Goal: Transaction & Acquisition: Purchase product/service

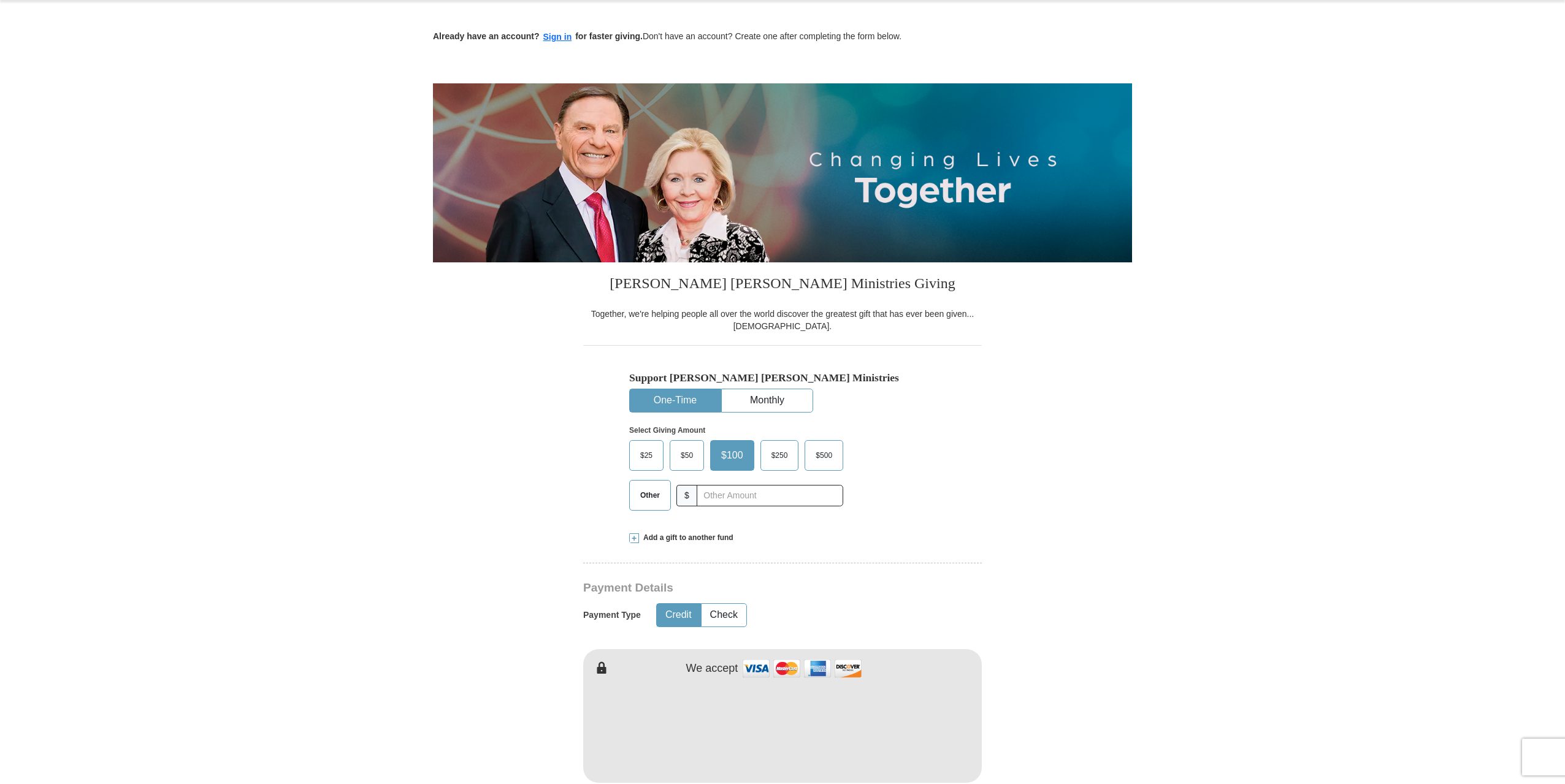
scroll to position [123, 0]
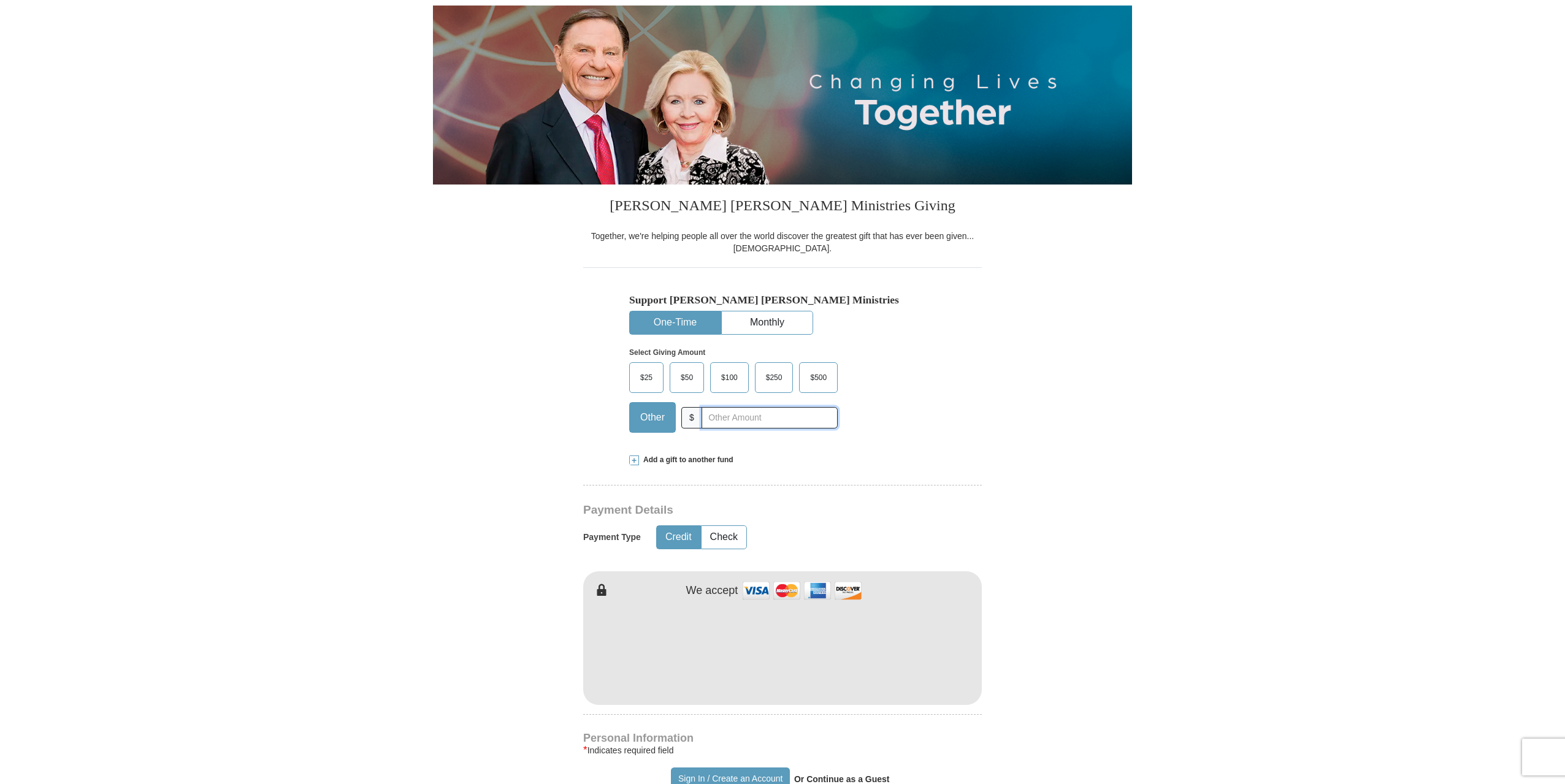
click at [718, 420] on input "text" at bounding box center [769, 417] width 136 height 21
click at [720, 416] on input "text" at bounding box center [769, 417] width 136 height 21
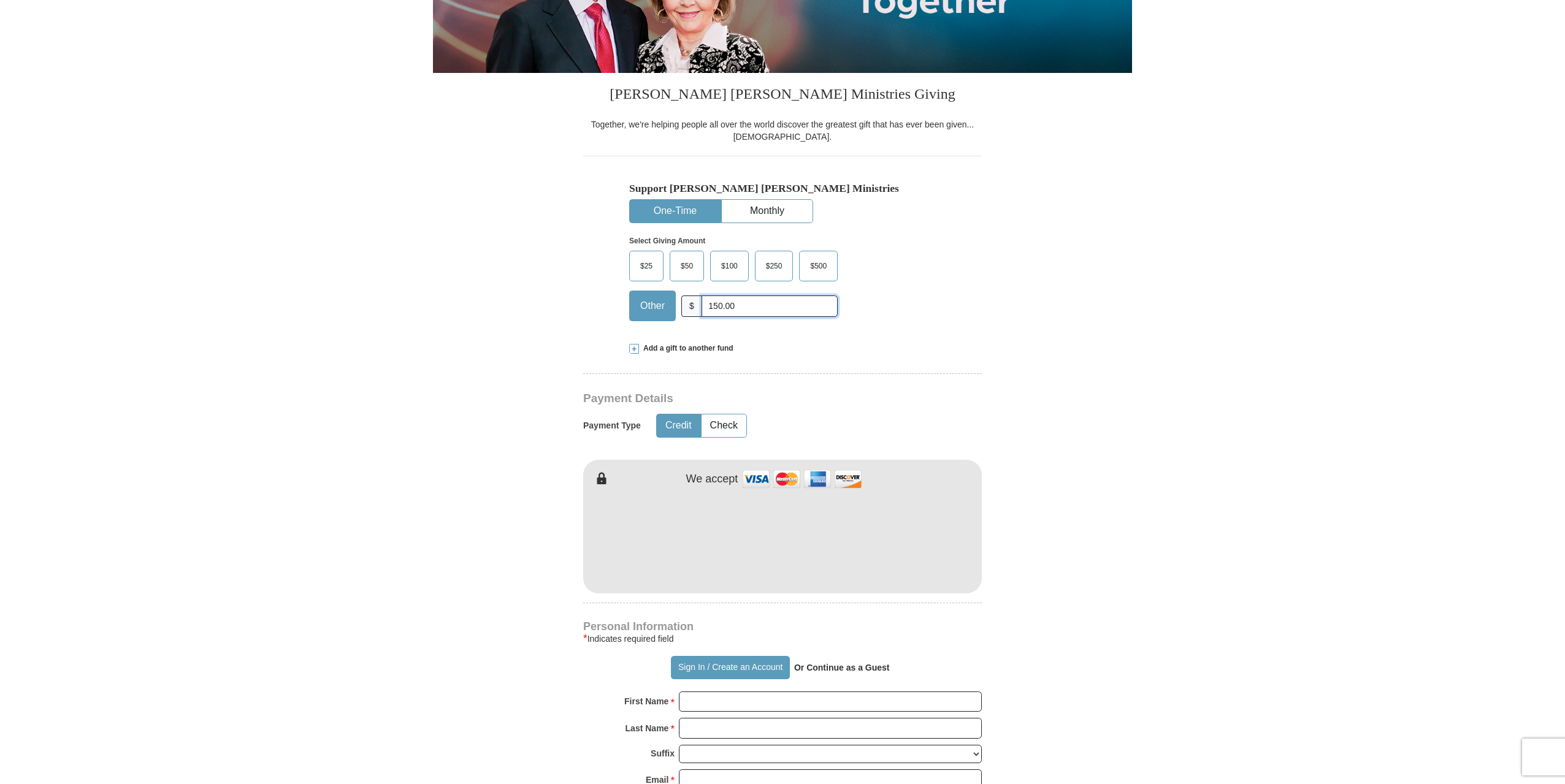
scroll to position [245, 0]
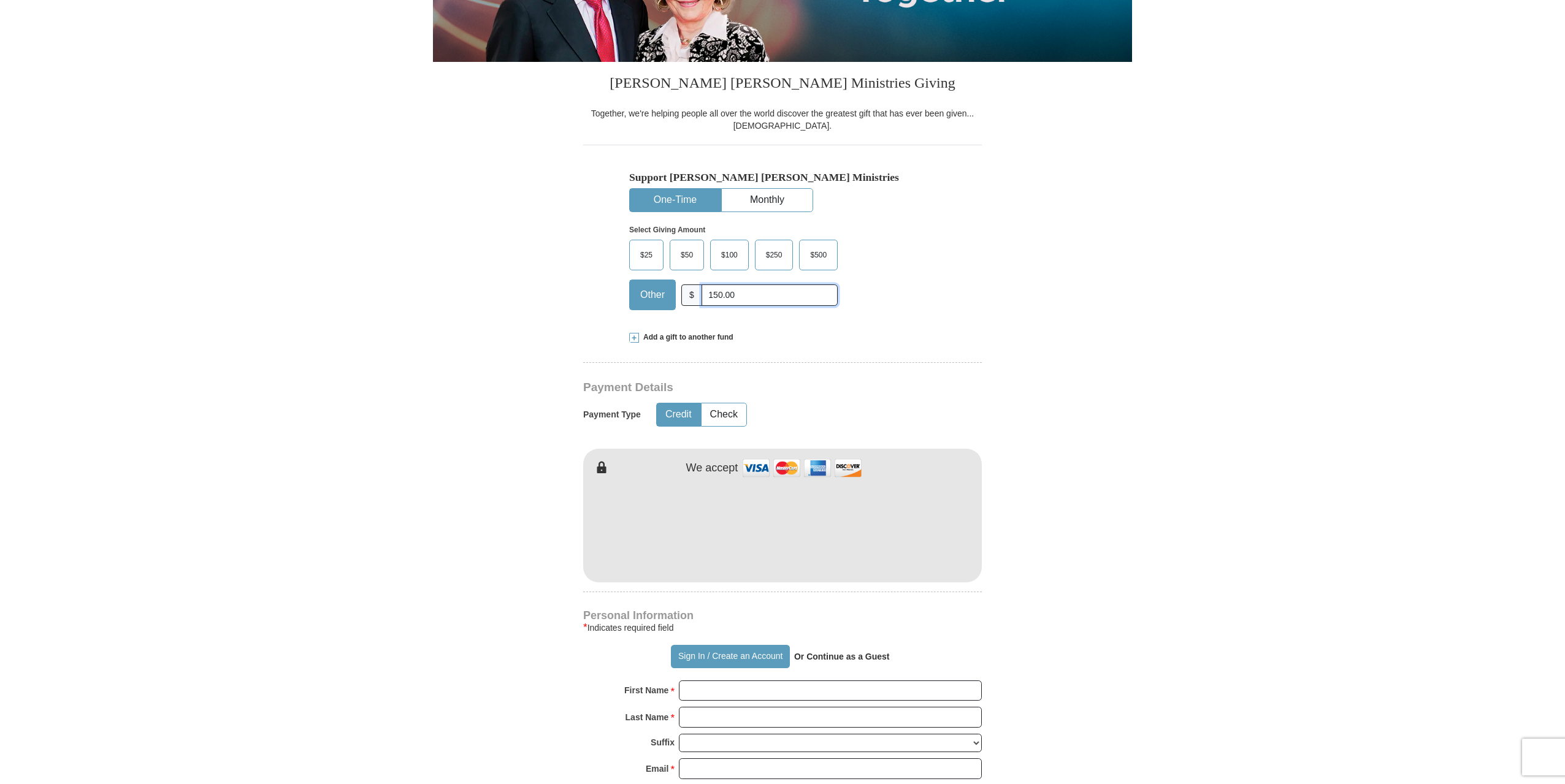
type input "150.00"
click at [717, 417] on button "Check" at bounding box center [723, 414] width 44 height 23
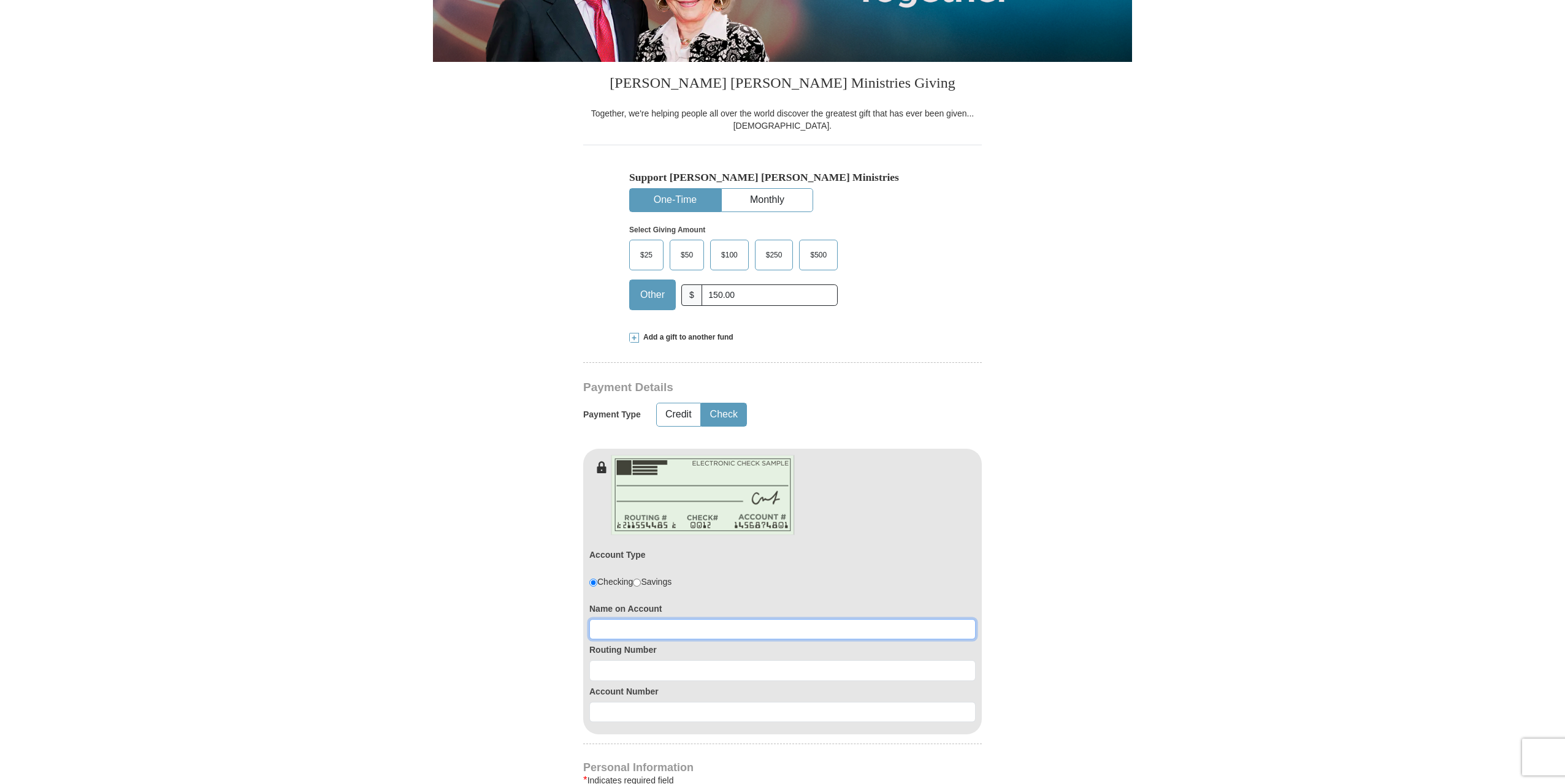
click at [629, 630] on input at bounding box center [782, 630] width 387 height 21
type input "[PERSON_NAME]"
click at [603, 668] on input at bounding box center [782, 670] width 387 height 21
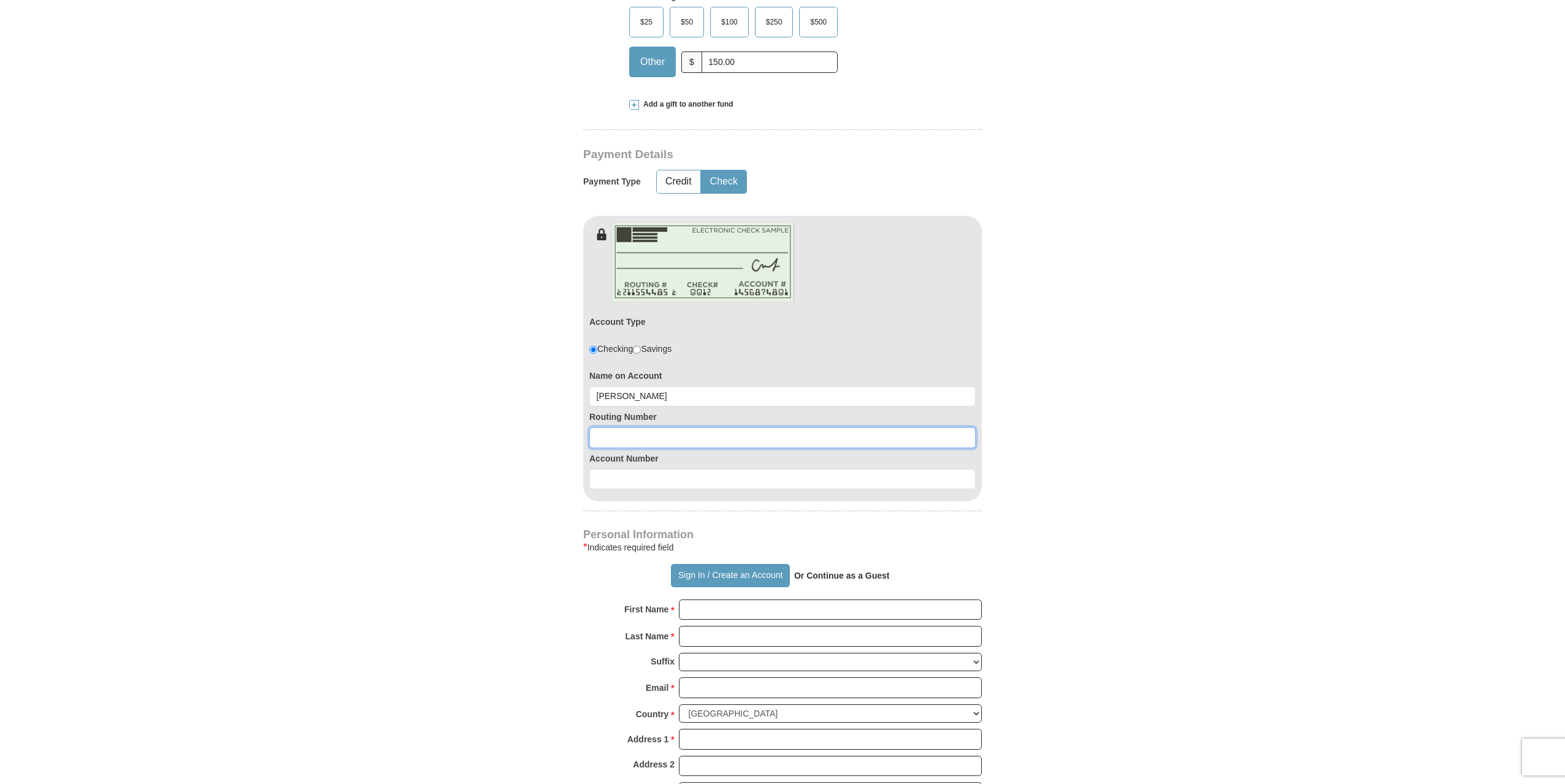
scroll to position [490, 0]
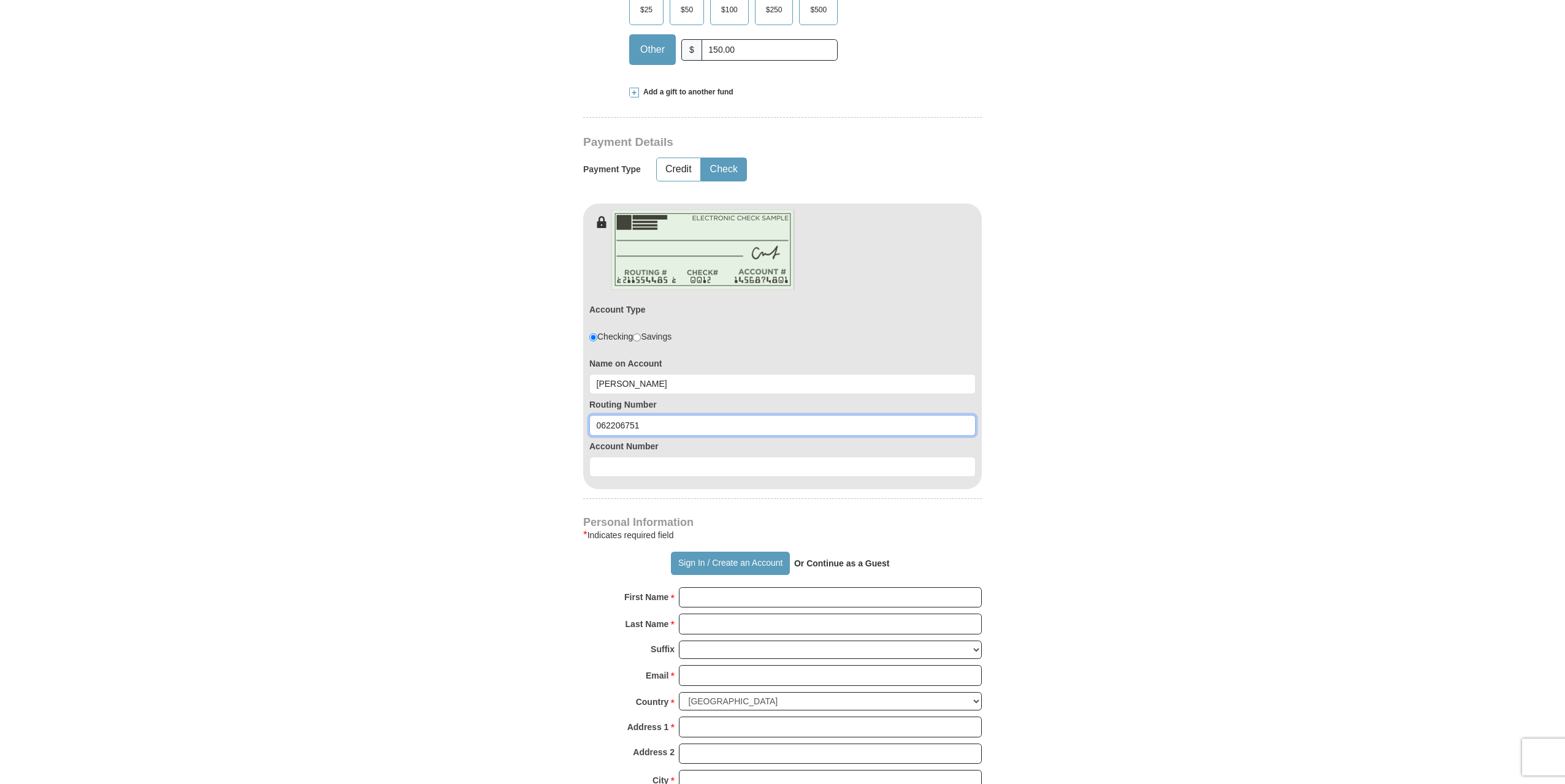
click at [622, 423] on input "062206751" at bounding box center [782, 425] width 387 height 21
type input "062203751"
click at [636, 466] on input at bounding box center [782, 467] width 387 height 21
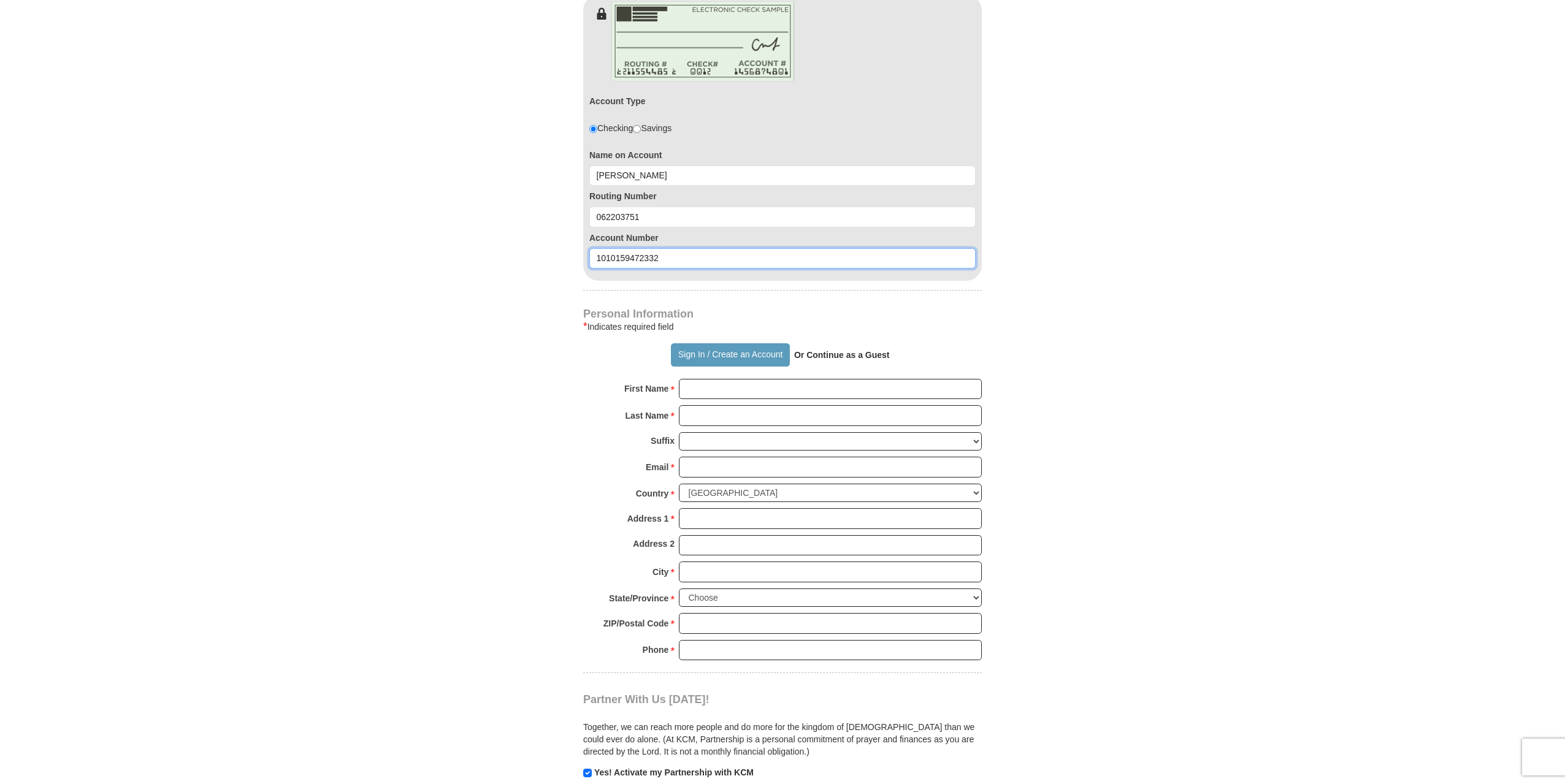
scroll to position [735, 0]
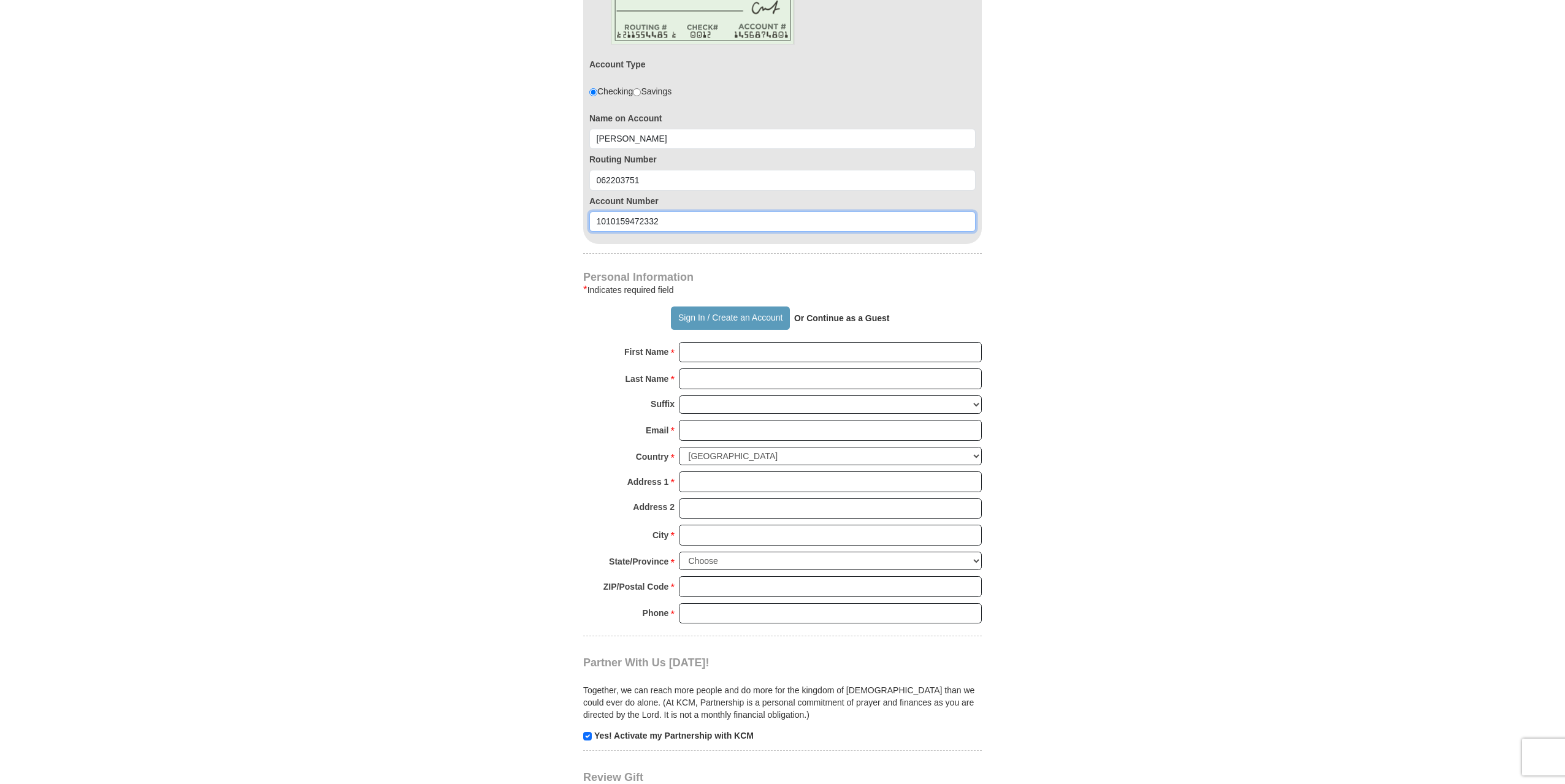
type input "1010159472332"
click at [694, 353] on input "First Name *" at bounding box center [830, 352] width 302 height 21
type input "[PERSON_NAME]"
click at [709, 377] on input "Last Name *" at bounding box center [830, 378] width 302 height 21
type input "Bozeman"
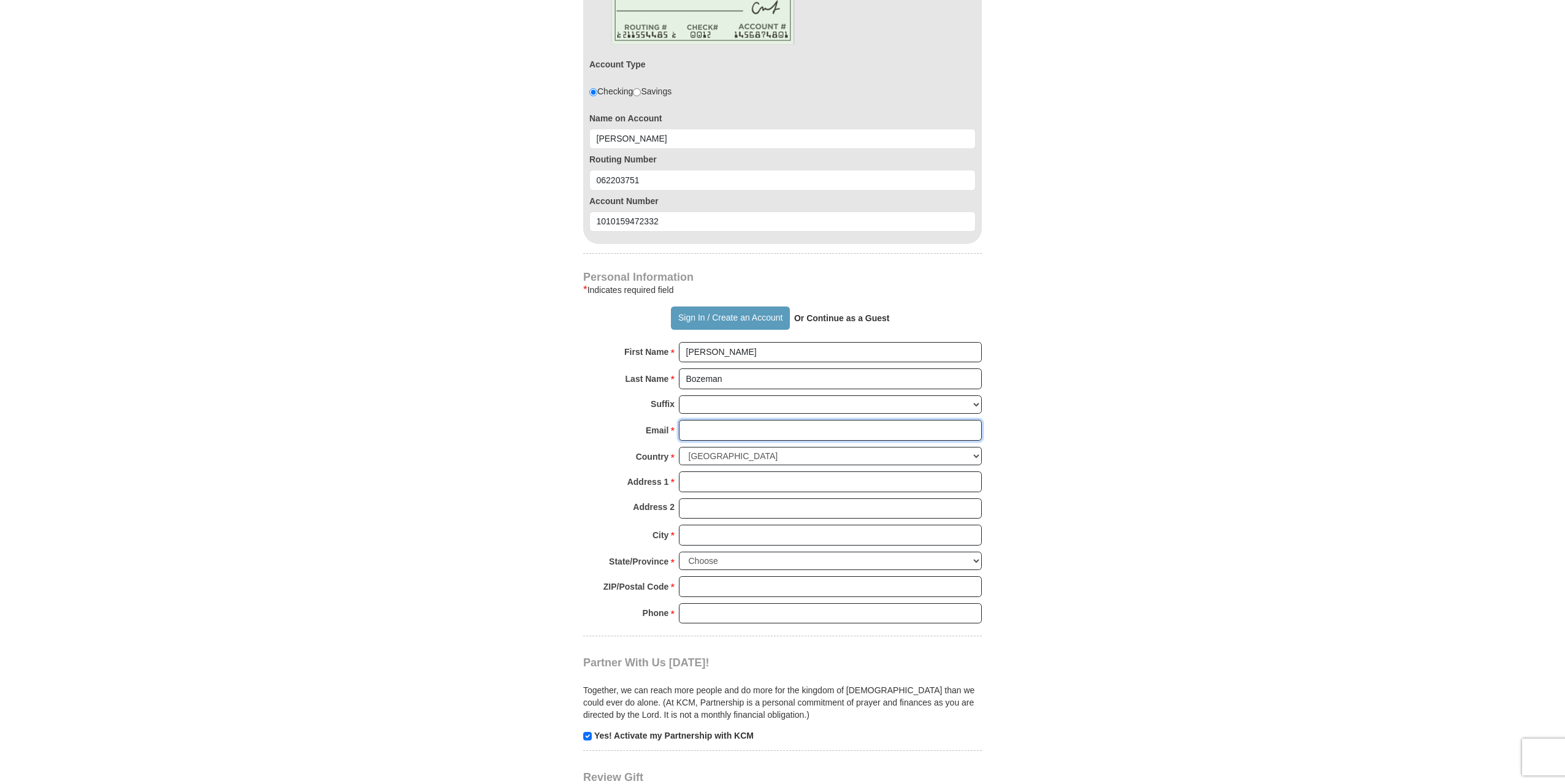
click at [709, 426] on input "Email *" at bounding box center [830, 430] width 302 height 21
type input "[PERSON_NAME][EMAIL_ADDRESS][PERSON_NAME][DOMAIN_NAME]"
click at [721, 472] on input "Address 1 *" at bounding box center [830, 482] width 302 height 21
type input "[STREET_ADDRESS]"
click at [704, 524] on input "City *" at bounding box center [830, 534] width 302 height 21
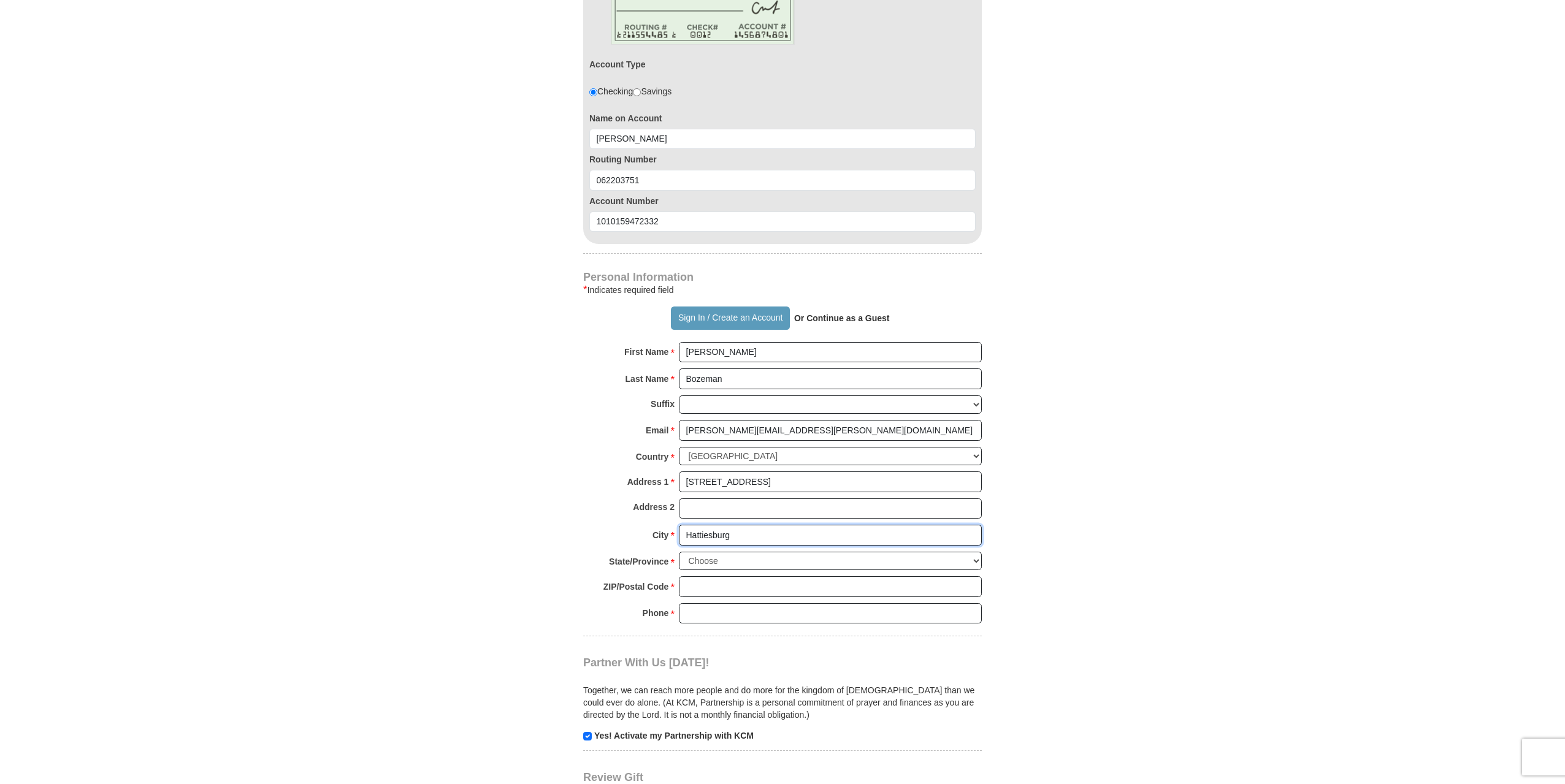
type input "Hattiesburg"
click at [708, 552] on select "Choose [US_STATE] [US_STATE] [US_STATE] [US_STATE] [US_STATE] Armed Forces Amer…" at bounding box center [830, 561] width 302 height 19
select select "MS"
click at [679, 552] on select "Choose [US_STATE] [US_STATE] [US_STATE] [US_STATE] [US_STATE] Armed Forces Amer…" at bounding box center [830, 561] width 302 height 19
click at [709, 581] on input "ZIP/Postal Code *" at bounding box center [830, 586] width 302 height 21
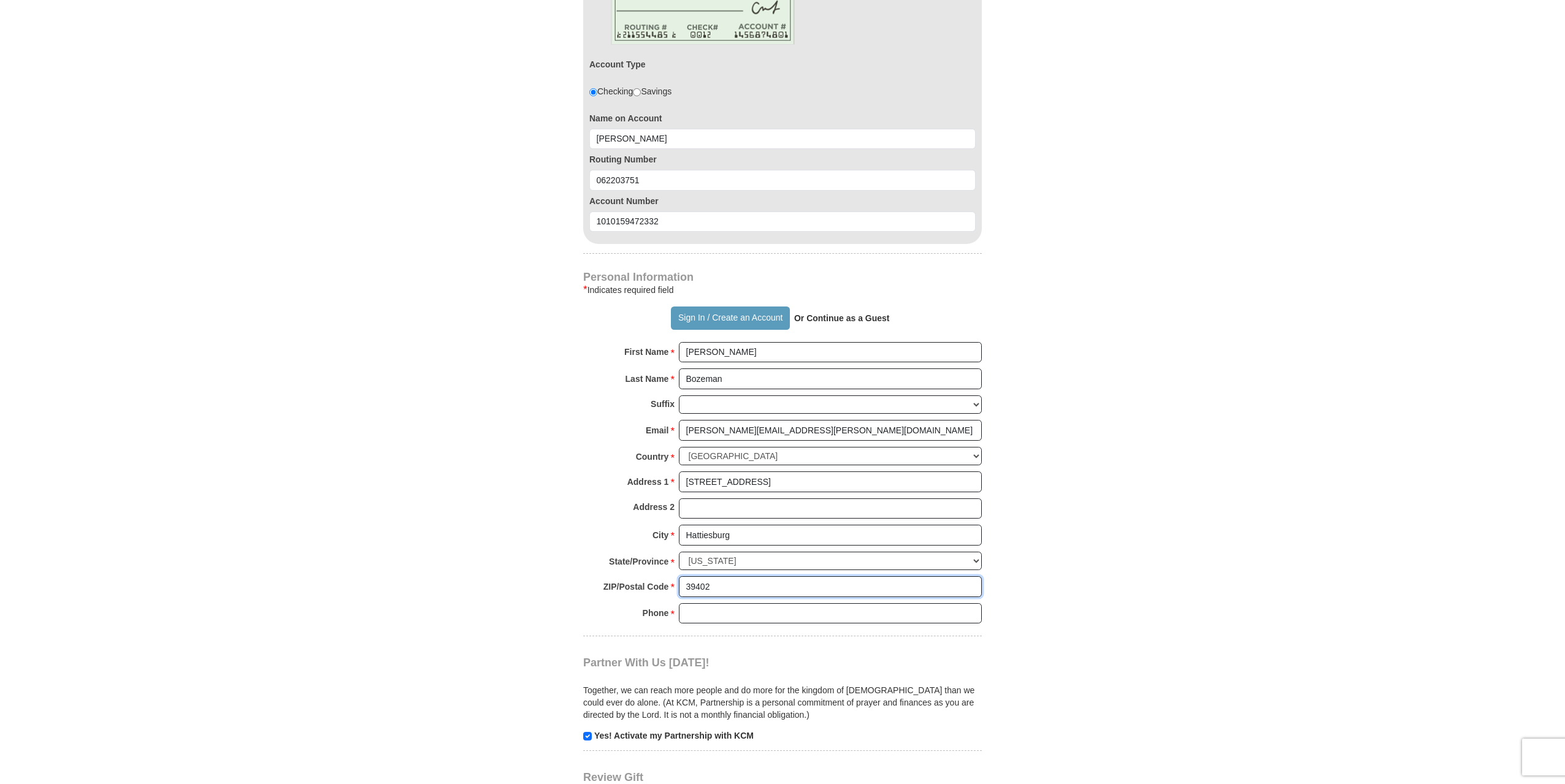
type input "39402"
click at [696, 605] on input "Phone * *" at bounding box center [830, 613] width 302 height 21
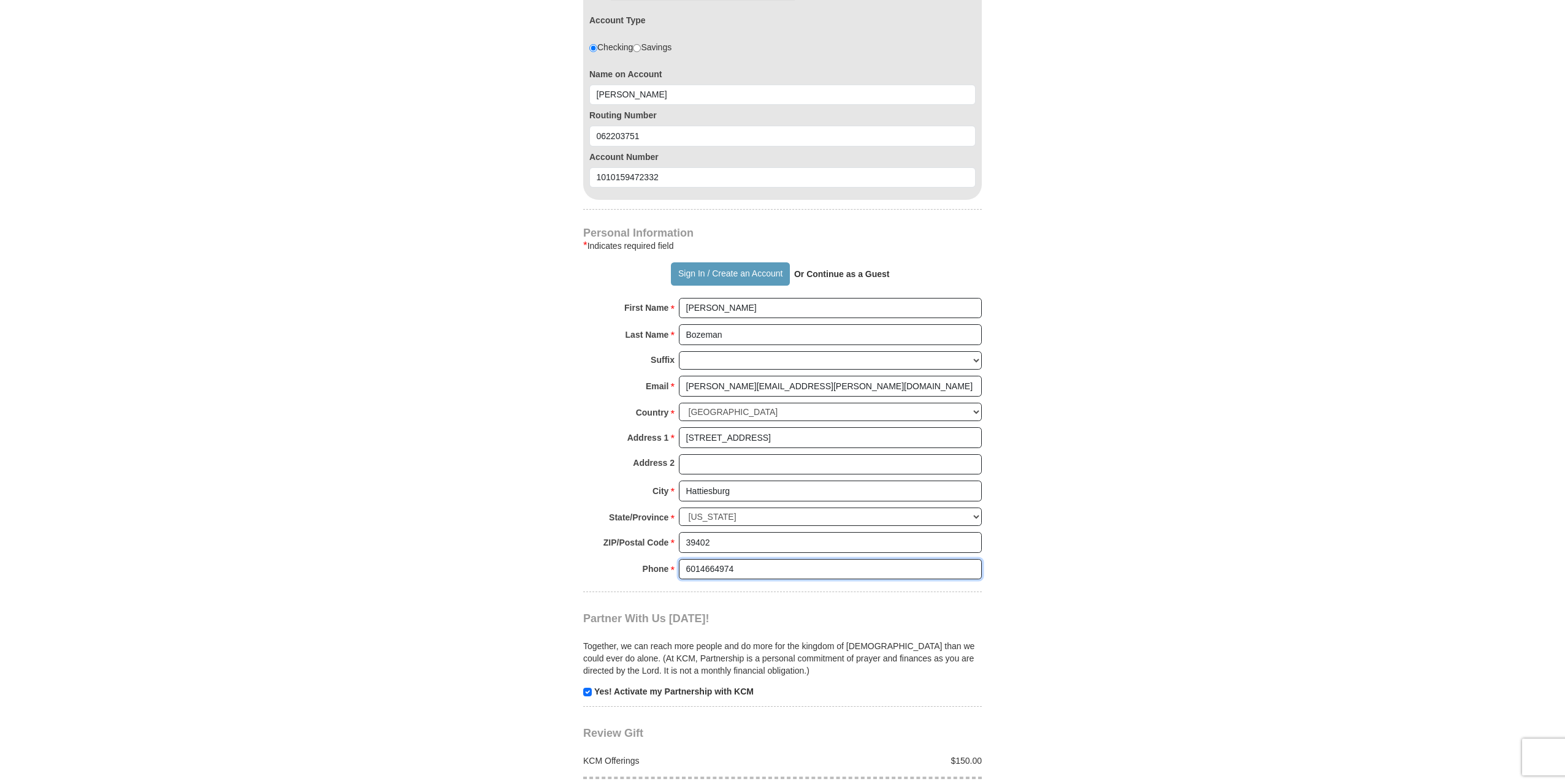
scroll to position [858, 0]
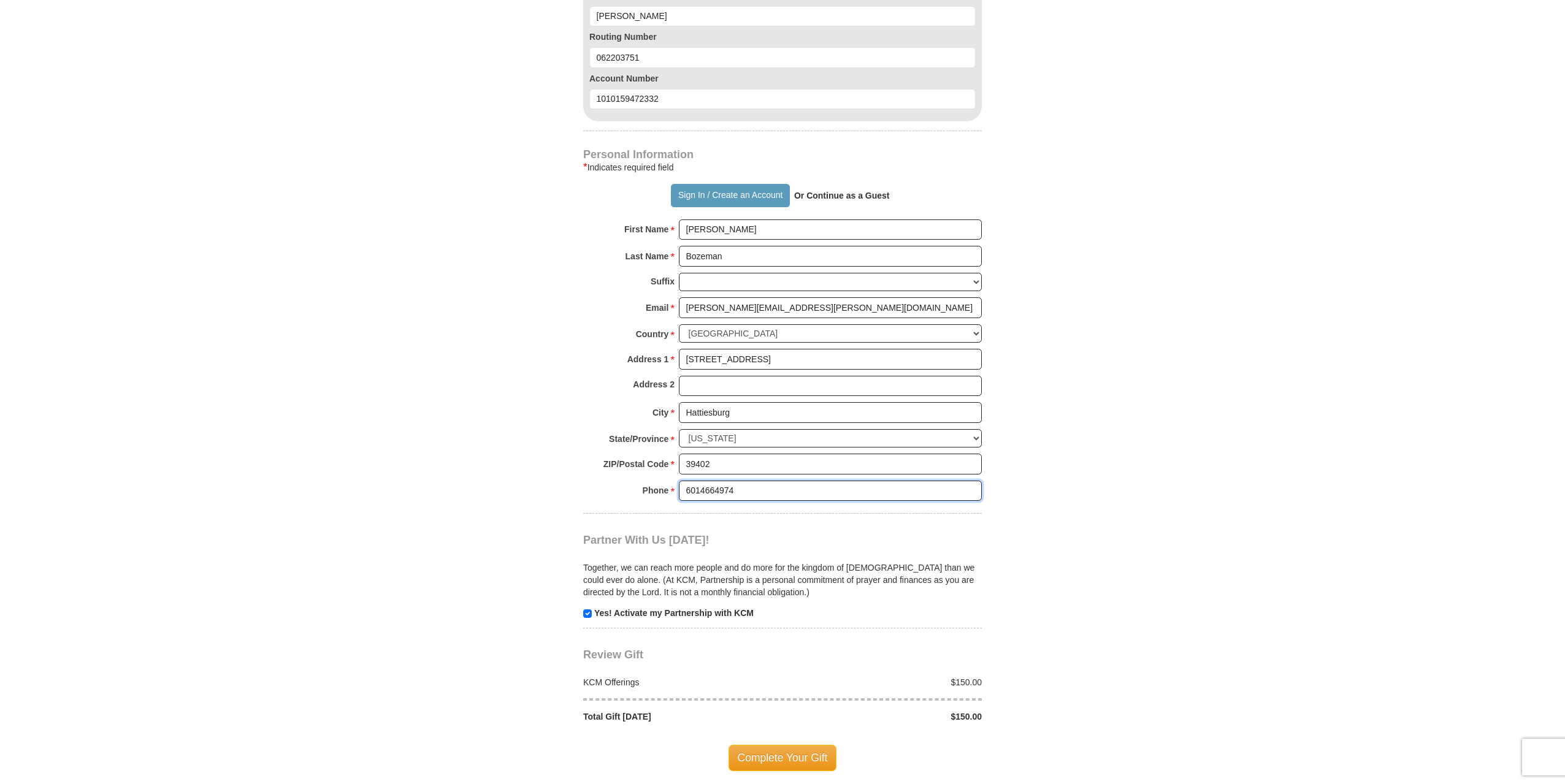
type input "6014664974"
click at [584, 609] on input "checkbox" at bounding box center [586, 613] width 8 height 8
checkbox input "false"
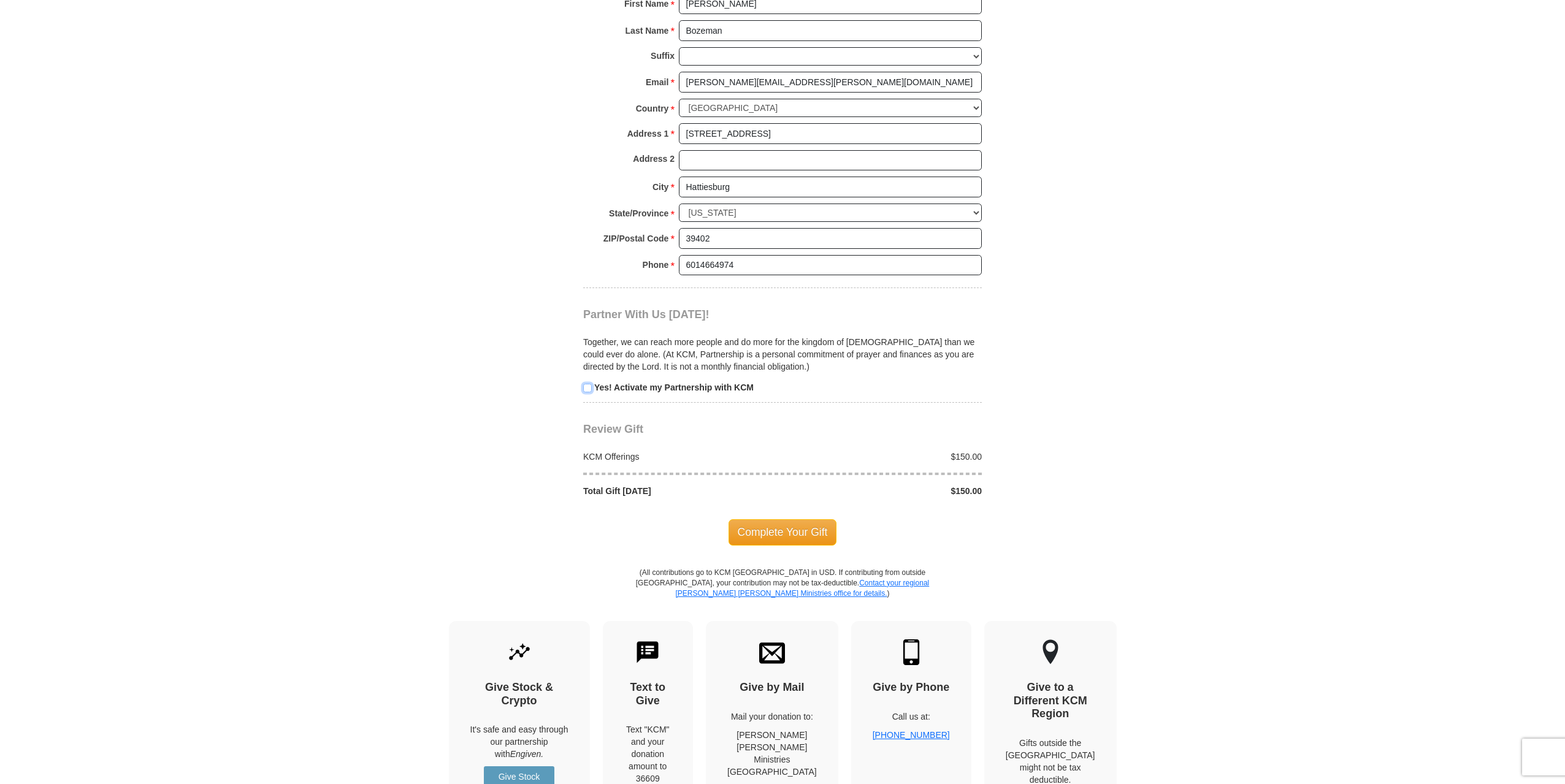
scroll to position [1103, 0]
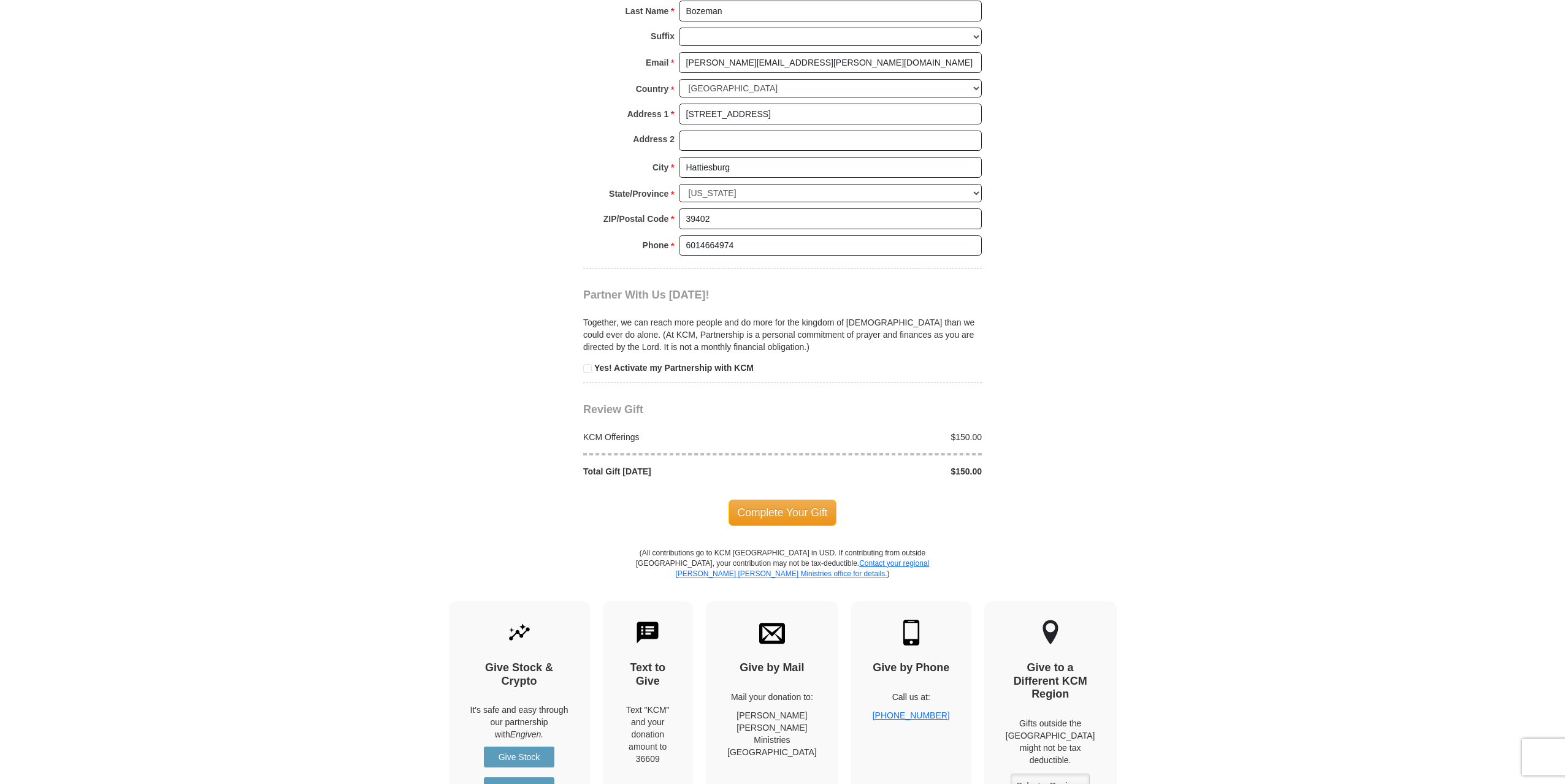
click at [789, 499] on span "Complete Your Gift" at bounding box center [782, 512] width 108 height 26
